Goal: Task Accomplishment & Management: Manage account settings

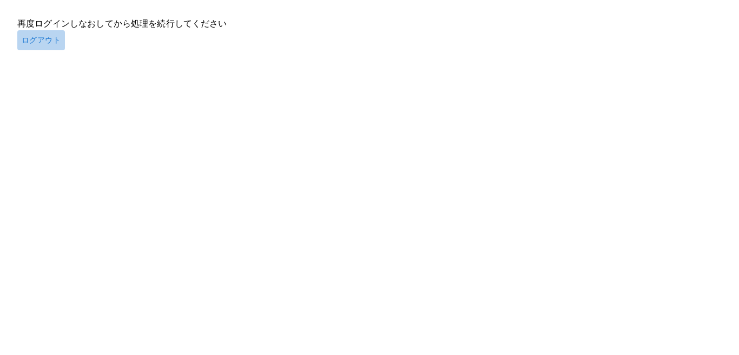
click at [42, 45] on button "ログアウト" at bounding box center [41, 40] width 48 height 20
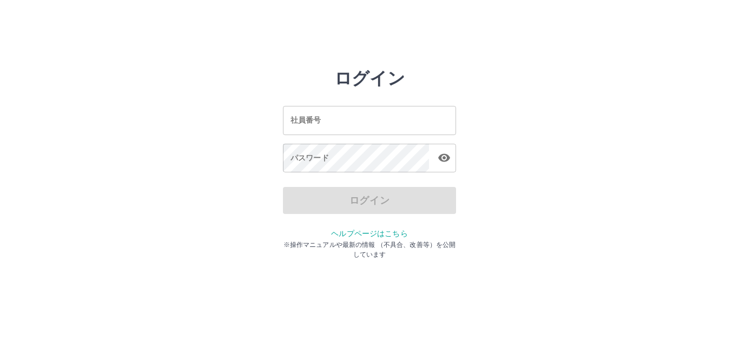
click at [326, 118] on input "社員番号" at bounding box center [369, 120] width 173 height 29
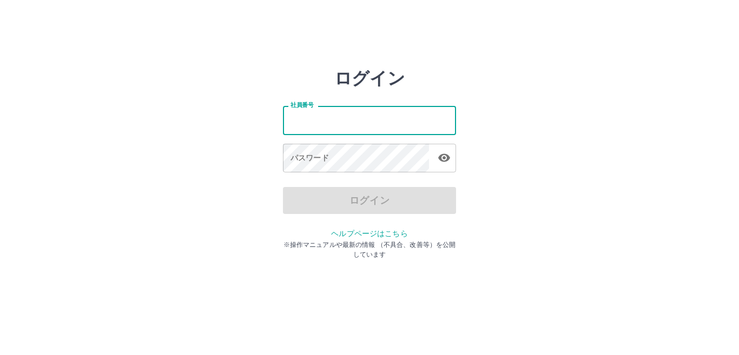
type input "*******"
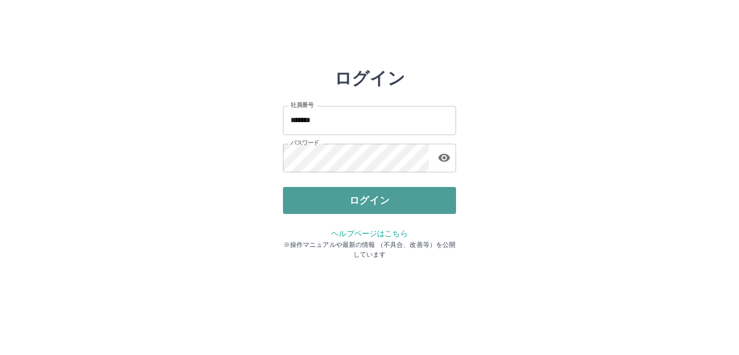
click at [363, 205] on button "ログイン" at bounding box center [369, 200] width 173 height 27
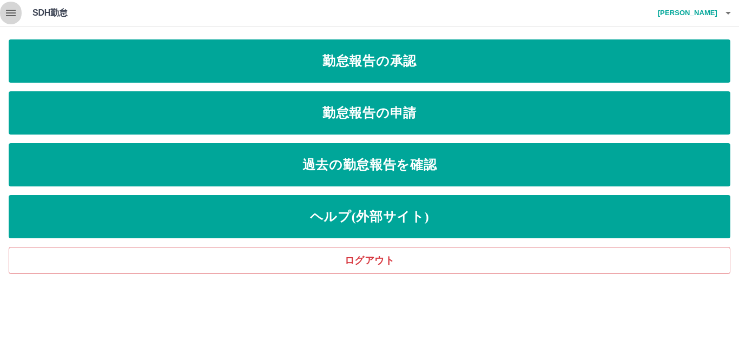
click at [8, 14] on icon "button" at bounding box center [10, 12] width 13 height 13
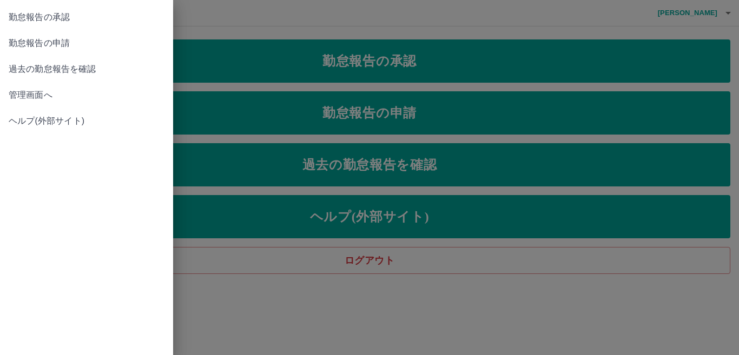
click at [27, 92] on span "管理画面へ" at bounding box center [87, 95] width 156 height 13
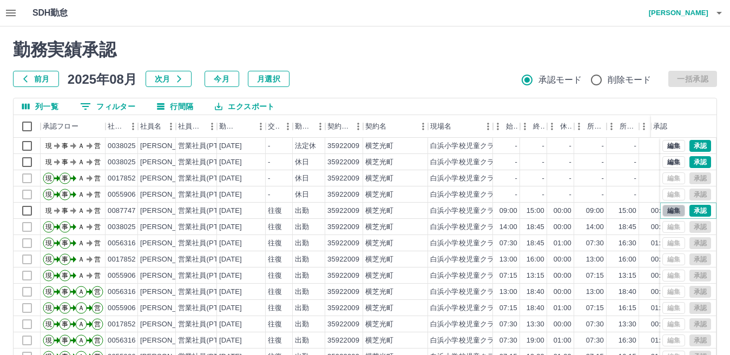
click at [663, 209] on button "編集" at bounding box center [673, 211] width 23 height 12
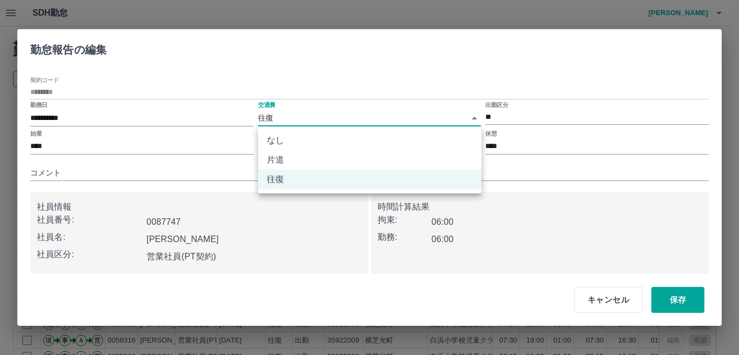
click at [269, 119] on body "SDH勤怠 一ノ[PERSON_NAME] 勤務実績承認 前月 [DATE] 次月 今月 月選択 承認モード 削除モード 一括承認 列一覧 0 フィルター 行…" at bounding box center [369, 228] width 739 height 457
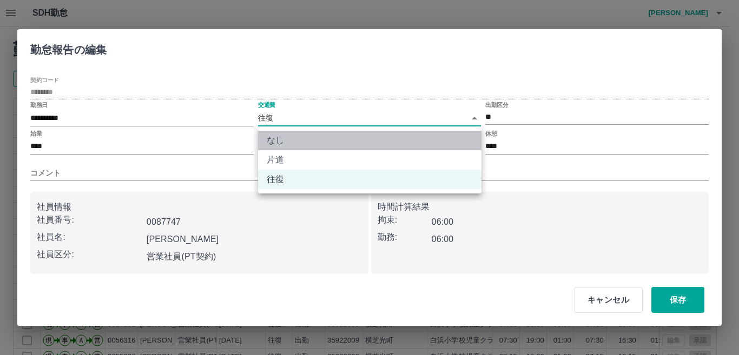
click at [271, 140] on li "なし" at bounding box center [369, 140] width 223 height 19
type input "****"
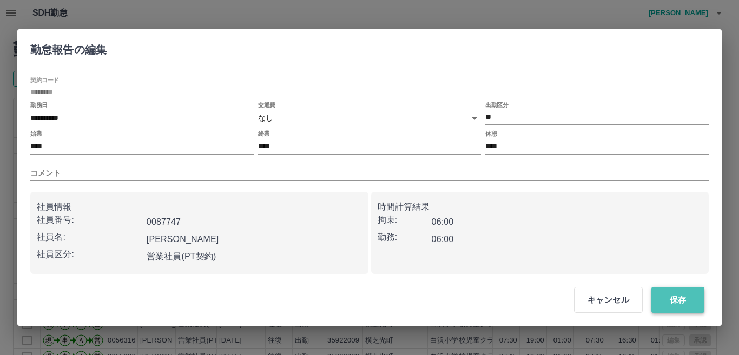
click at [666, 299] on button "保存" at bounding box center [677, 300] width 53 height 26
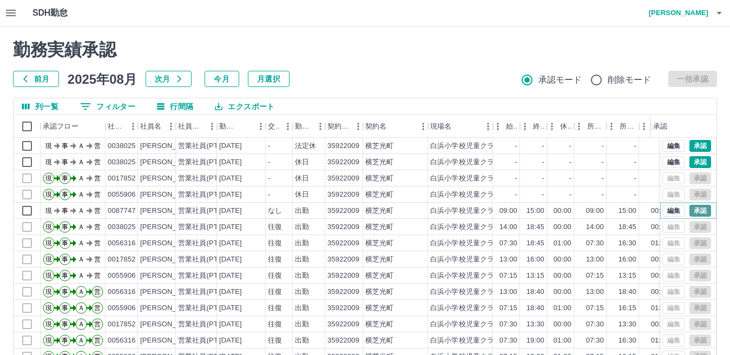
click at [694, 208] on button "承認" at bounding box center [700, 211] width 22 height 12
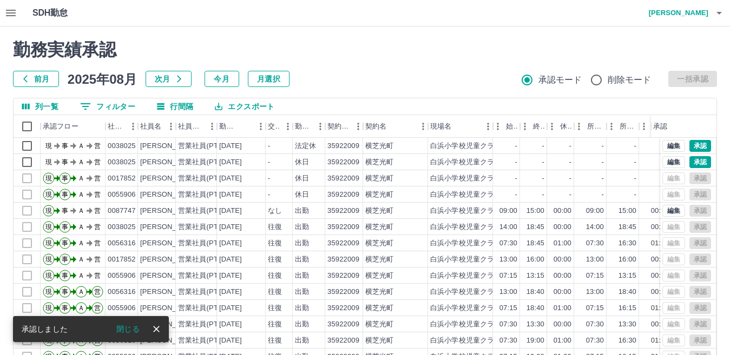
drag, startPoint x: 123, startPoint y: 326, endPoint x: 302, endPoint y: 177, distance: 232.7
click at [123, 326] on button "閉じる" at bounding box center [128, 329] width 41 height 16
